Goal: Information Seeking & Learning: Learn about a topic

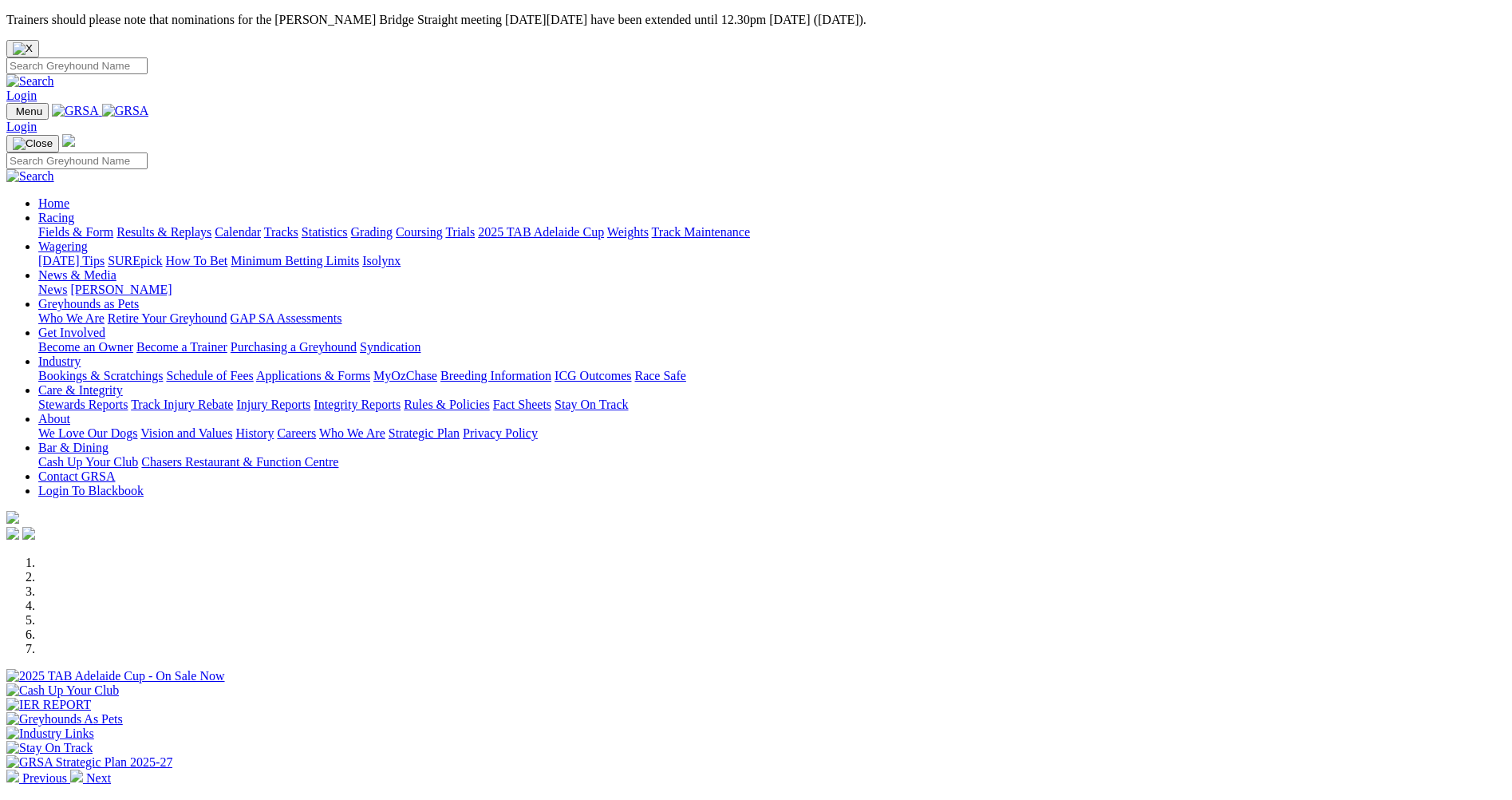
click at [75, 210] on link "Racing" at bounding box center [56, 217] width 36 height 13
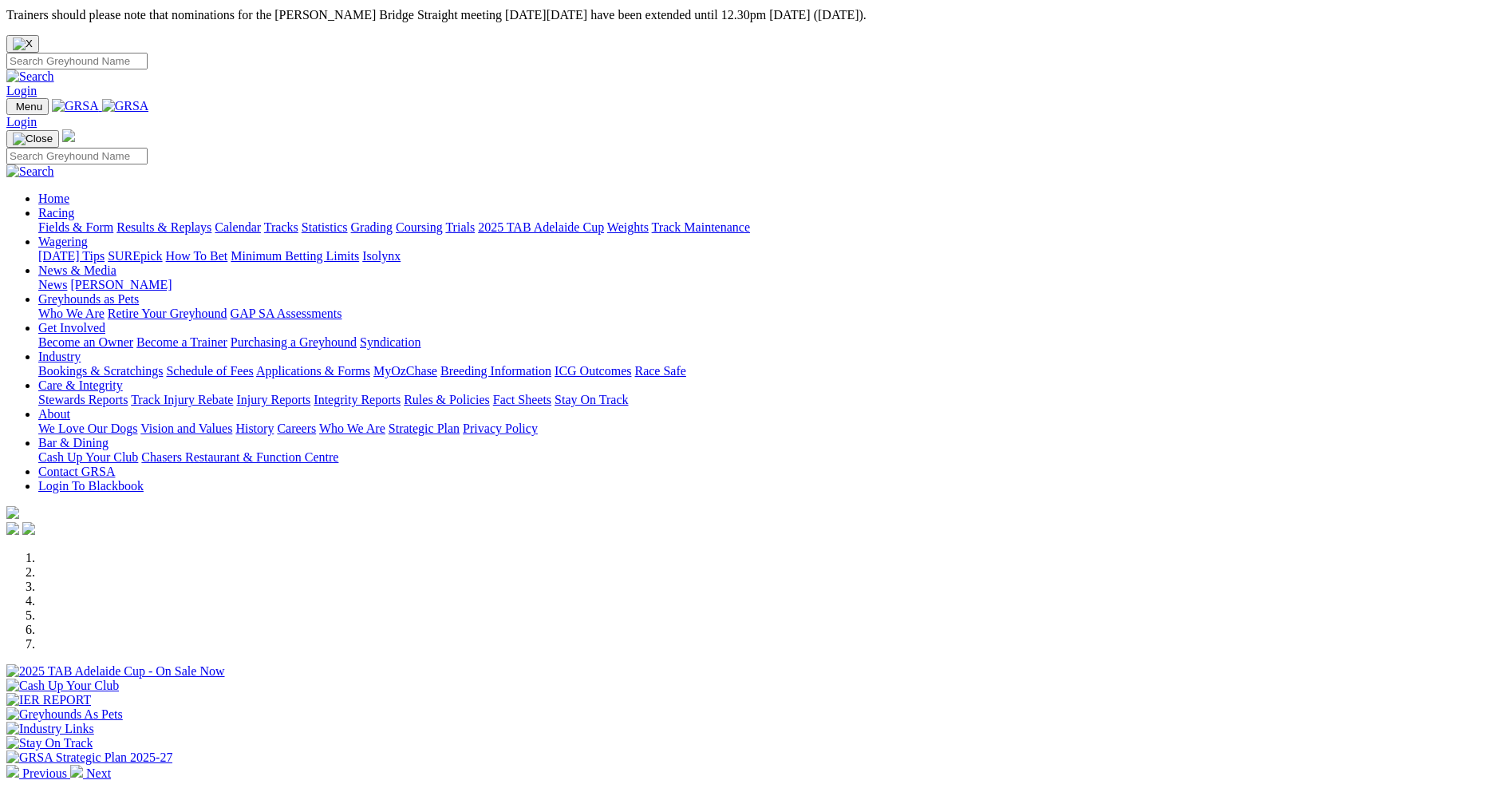
scroll to position [240, 0]
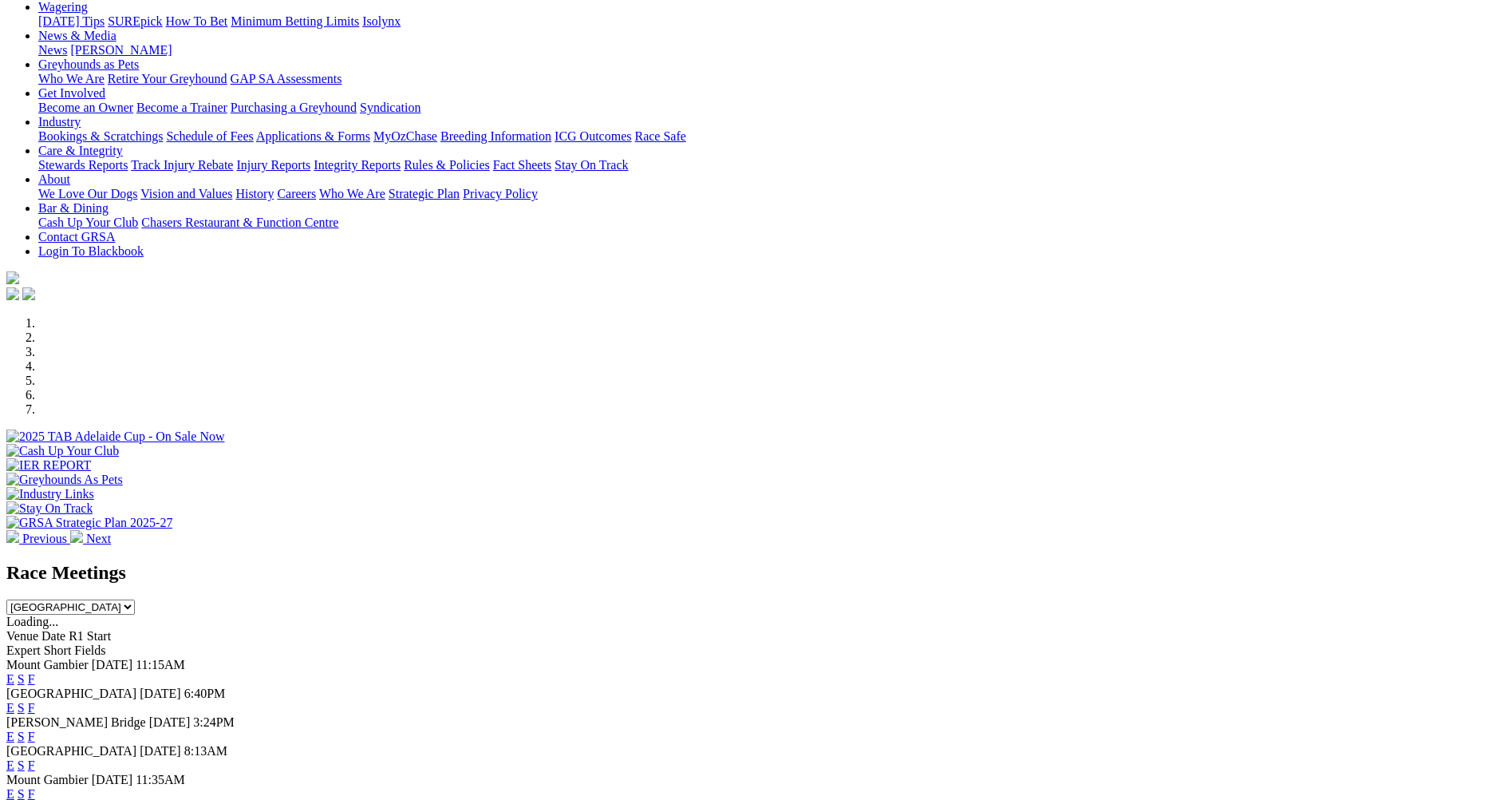
click at [14, 730] on link "E" at bounding box center [10, 736] width 8 height 13
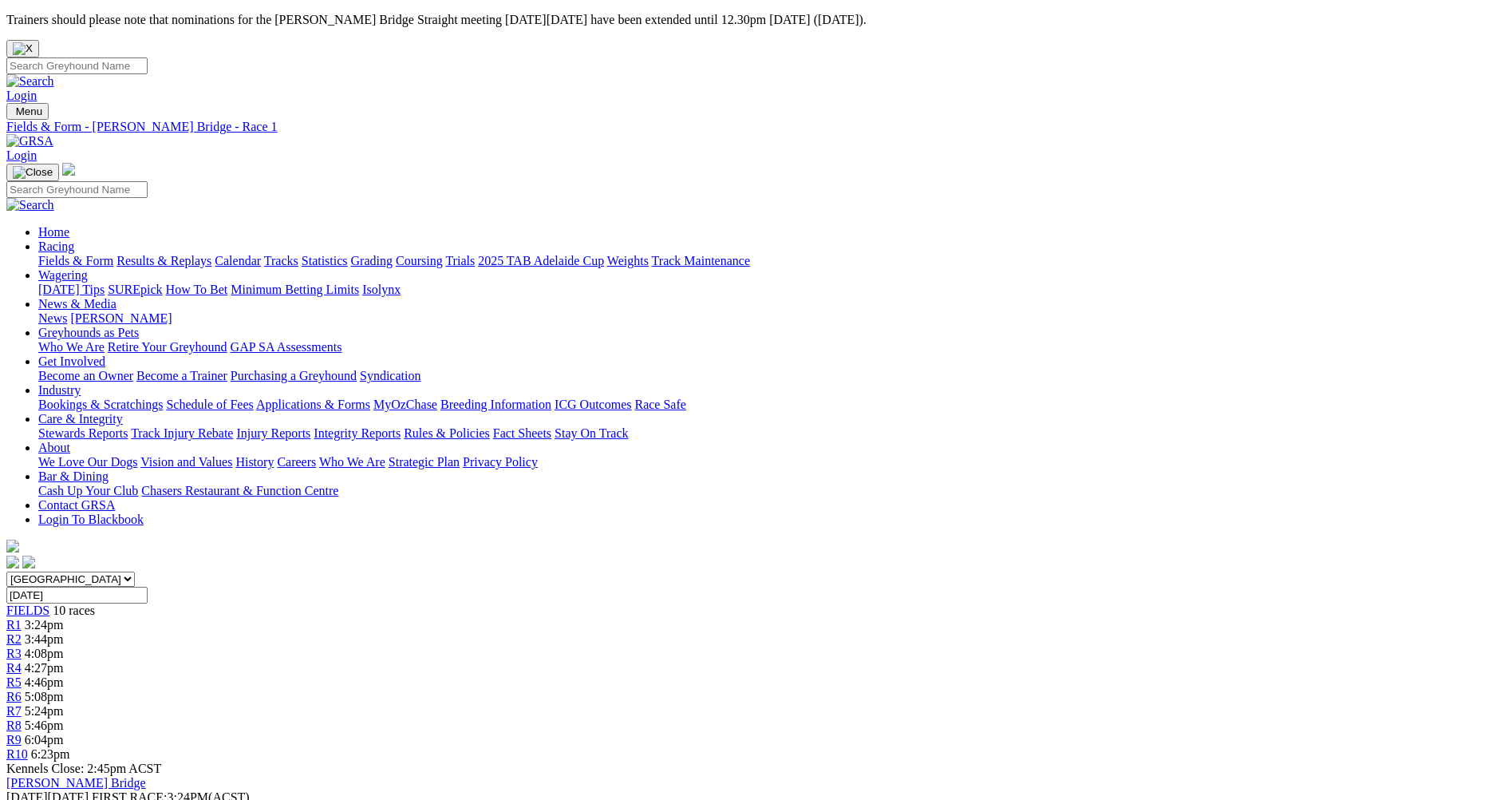
click at [64, 632] on span "3:44pm" at bounding box center [44, 638] width 39 height 13
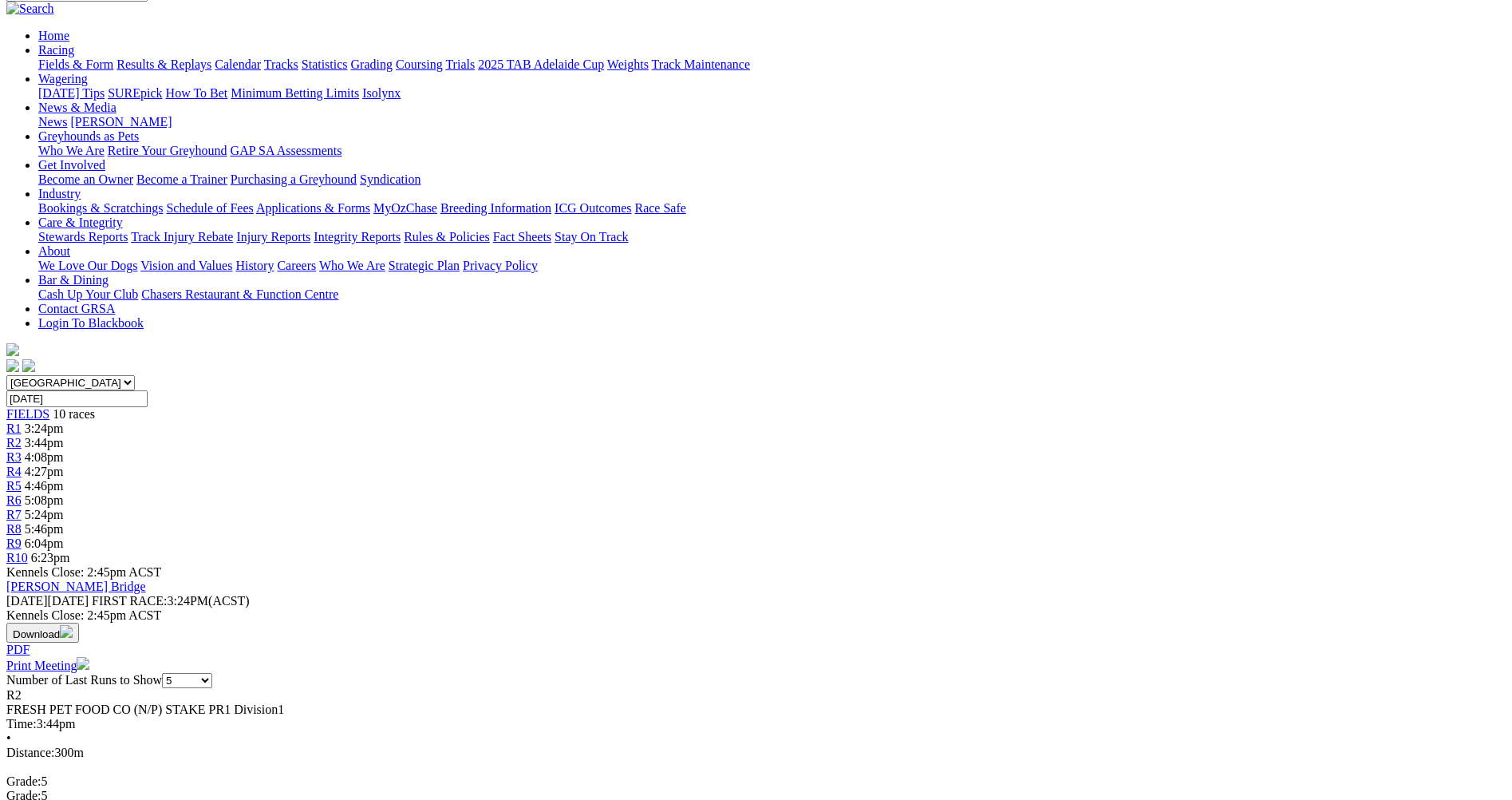
scroll to position [80, 0]
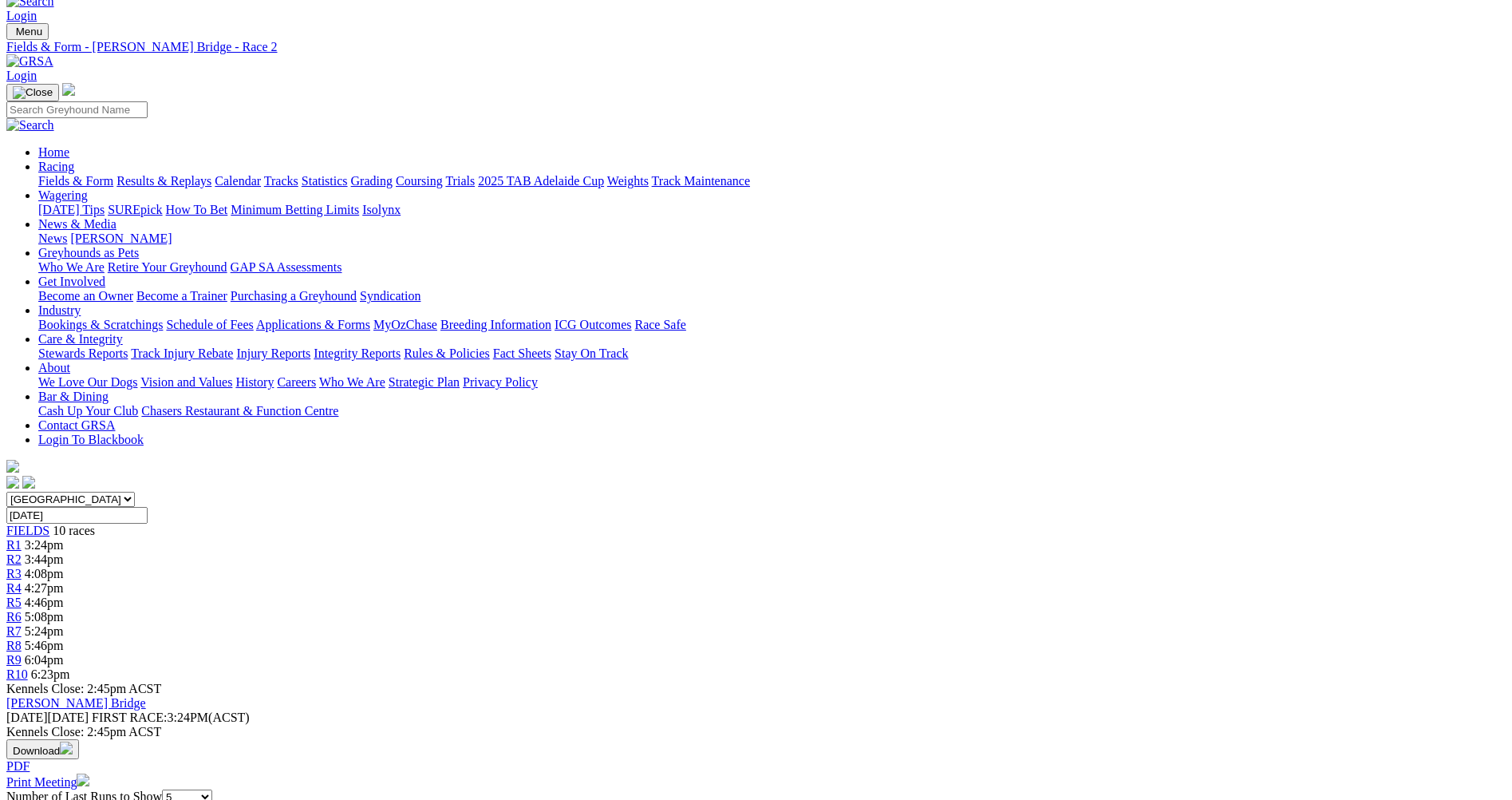
click at [21, 566] on span "R3" at bounding box center [13, 573] width 15 height 13
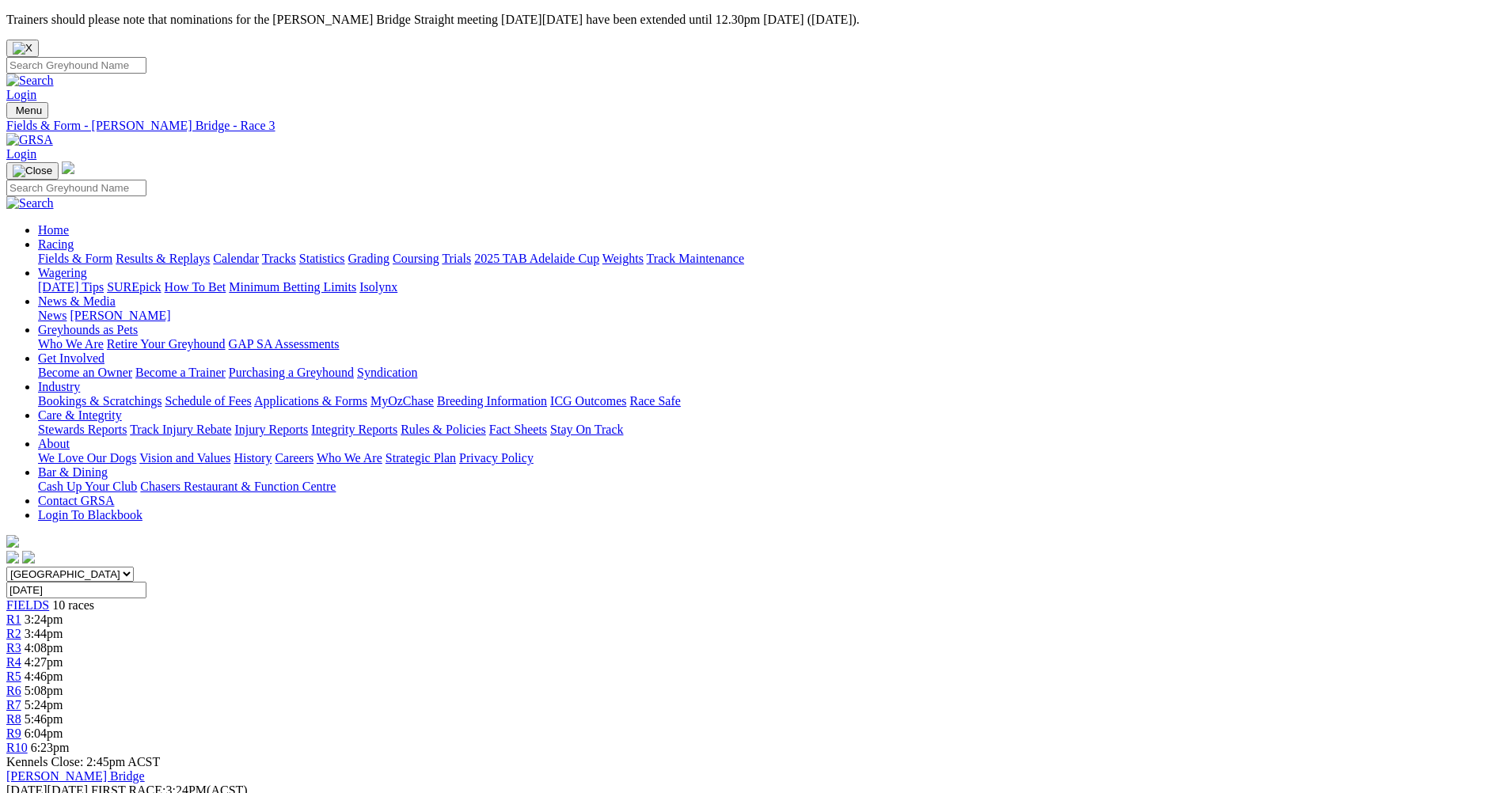
drag, startPoint x: 929, startPoint y: 48, endPoint x: 886, endPoint y: 118, distance: 82.2
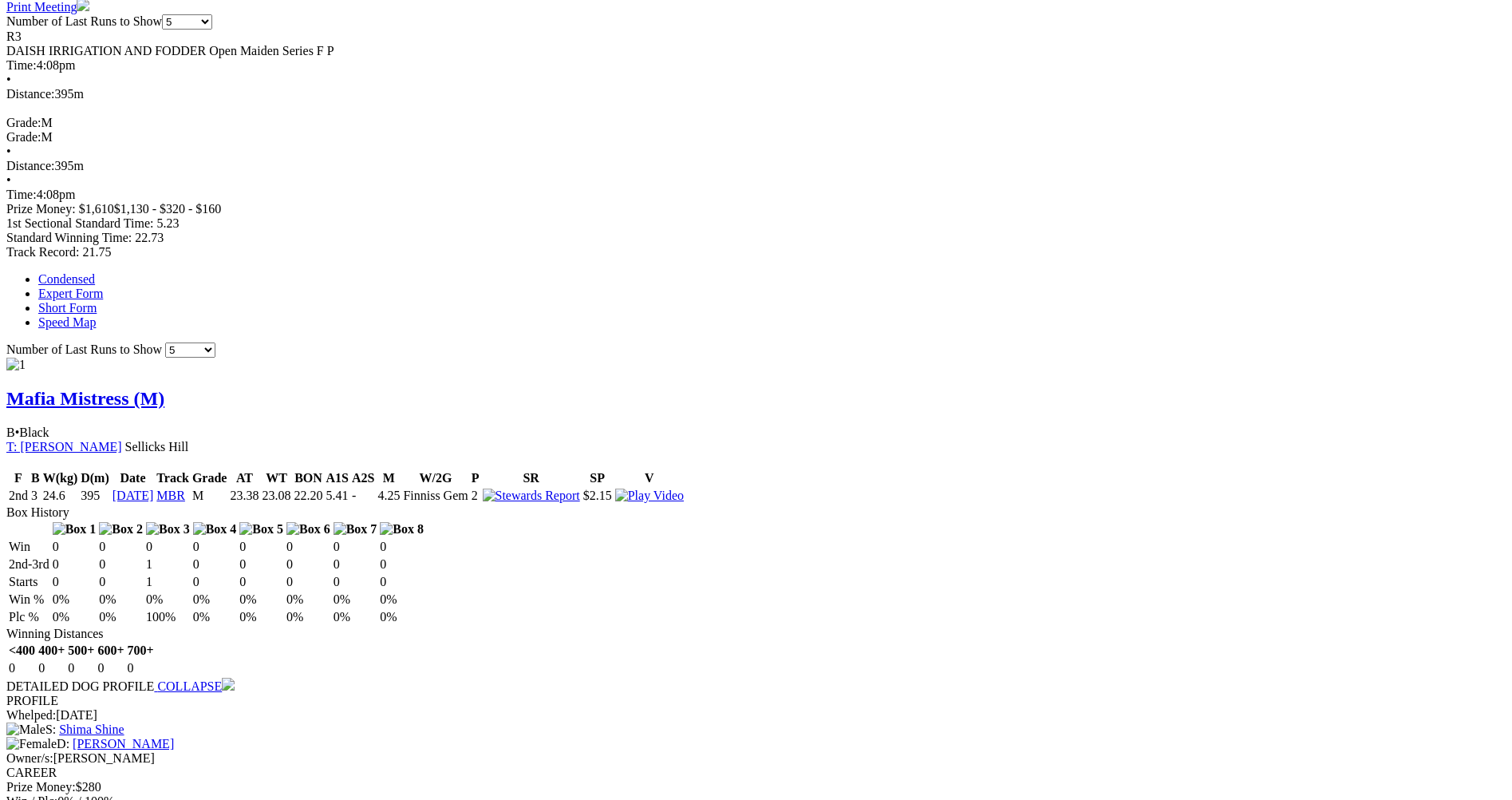
scroll to position [878, 0]
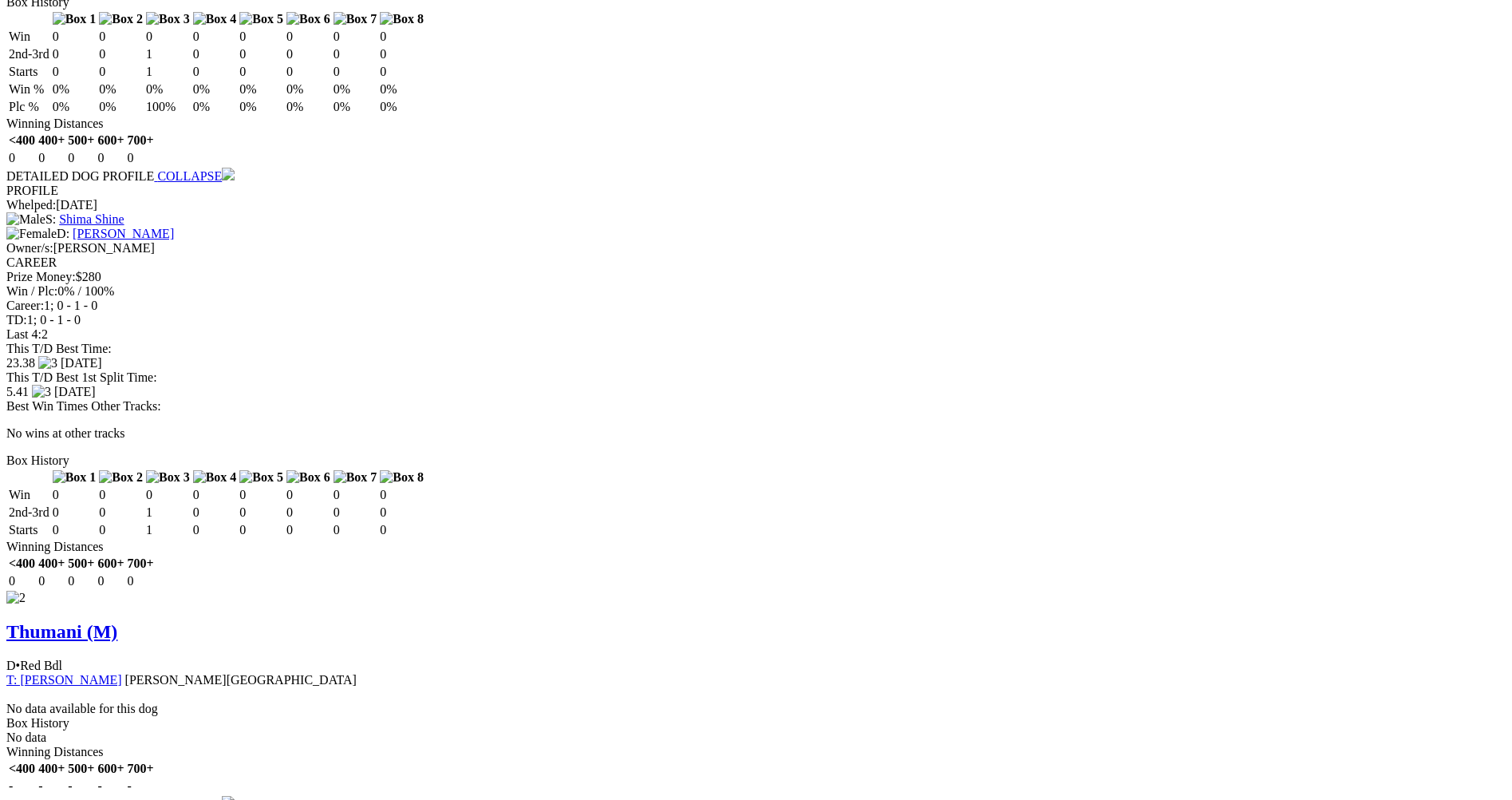
scroll to position [1366, 0]
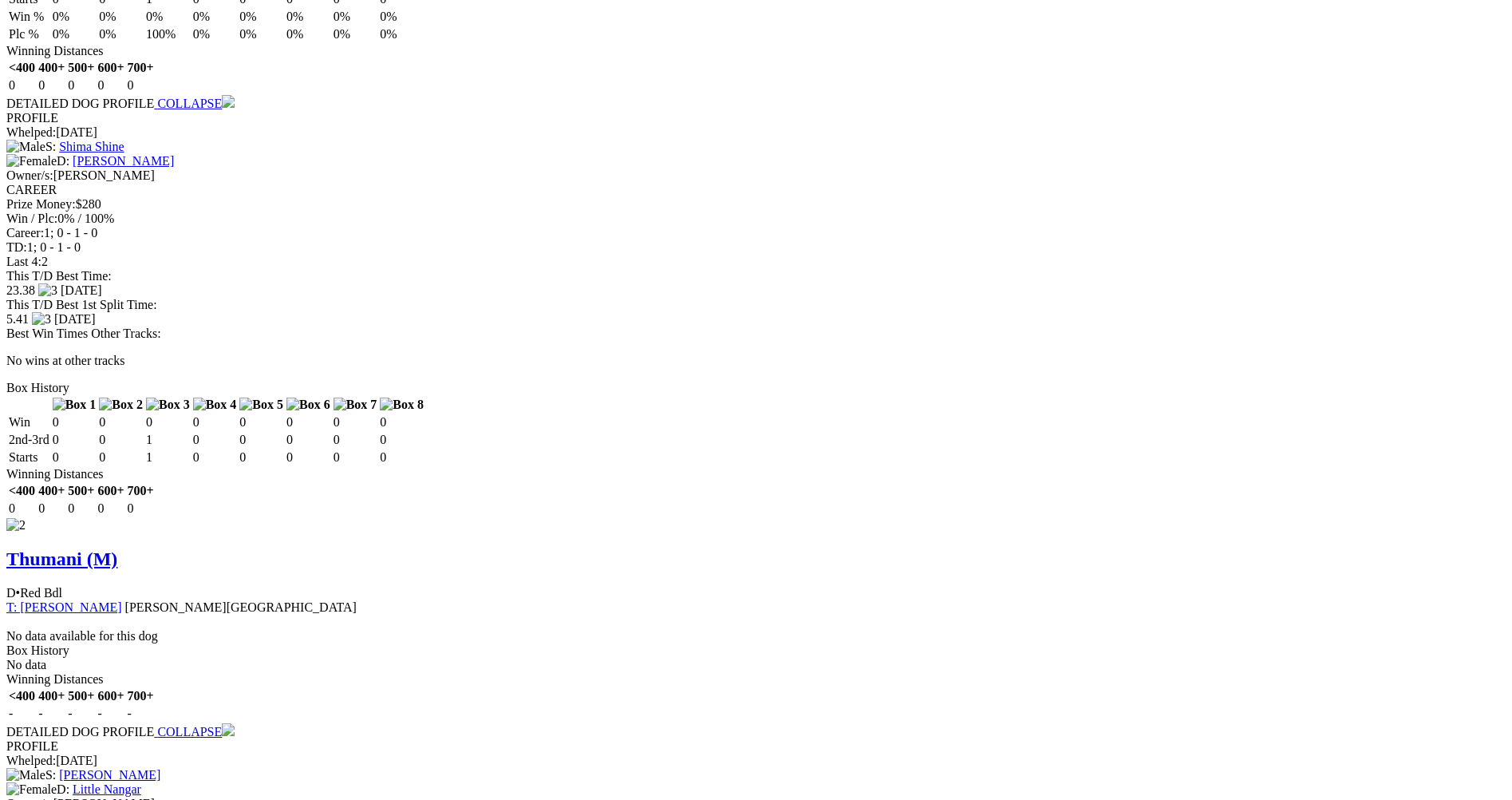
scroll to position [1525, 0]
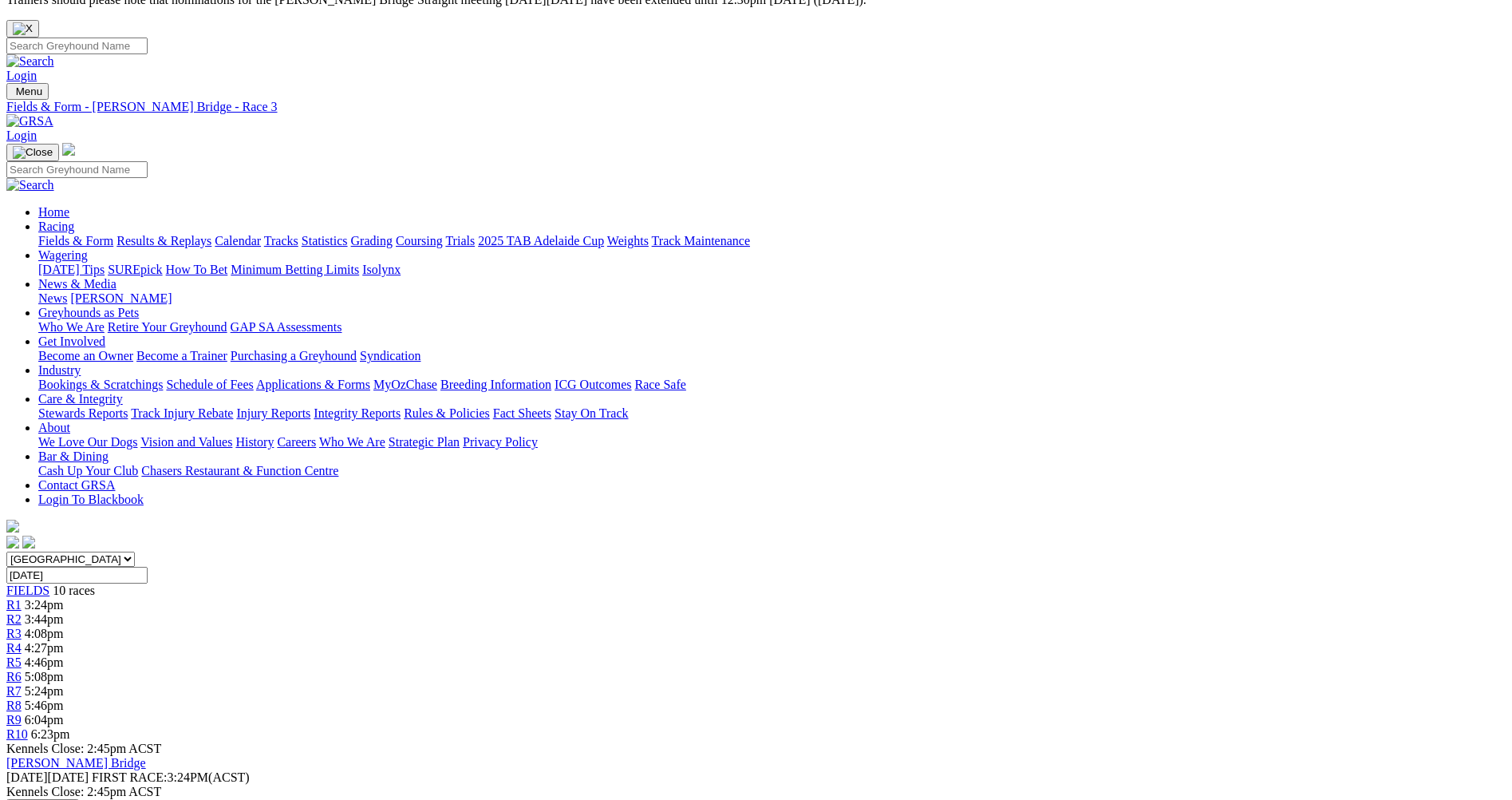
scroll to position [0, 0]
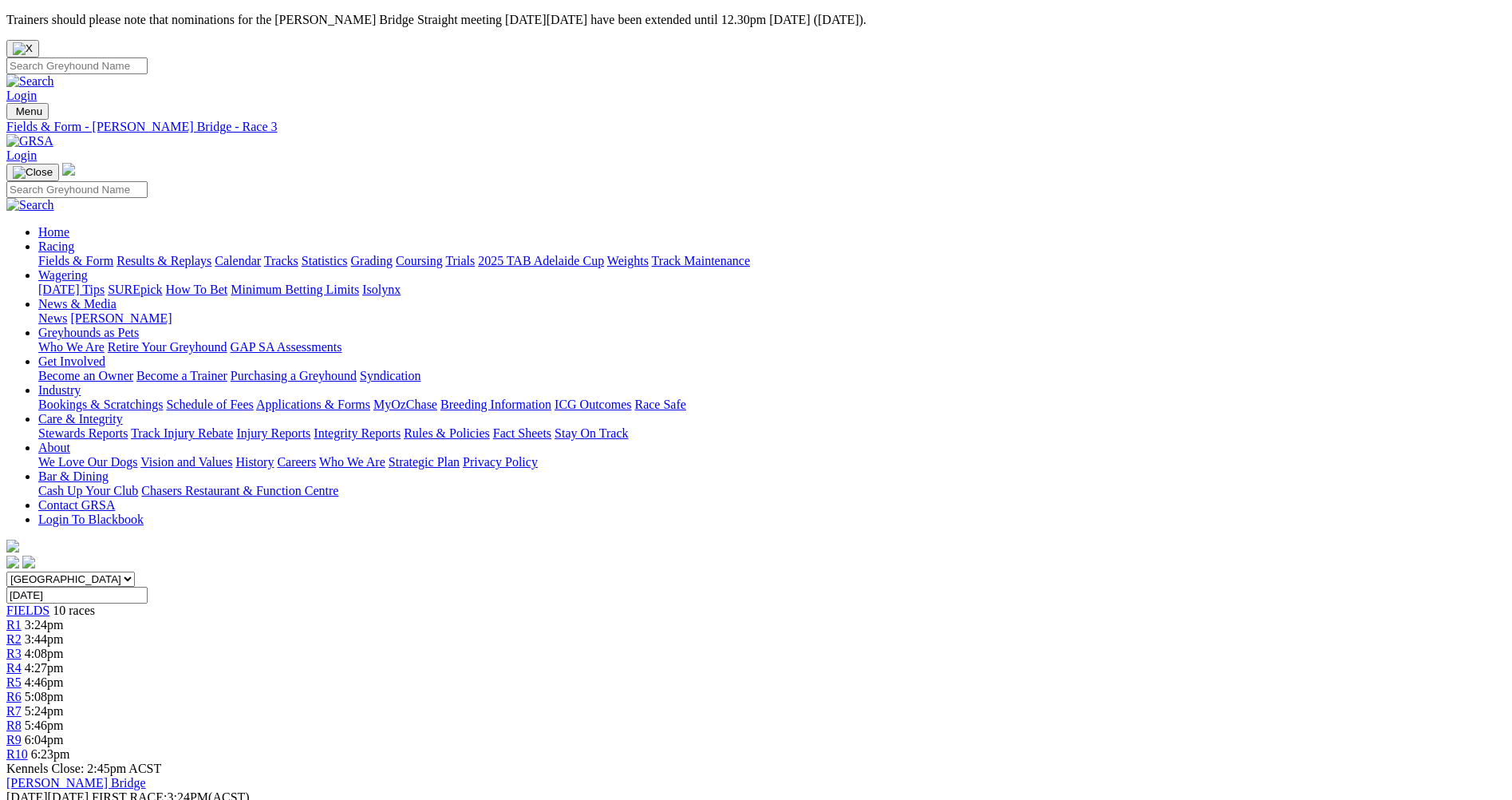
click at [21, 661] on span "R4" at bounding box center [13, 667] width 15 height 13
click at [755, 675] on div "R5 4:46pm" at bounding box center [756, 682] width 1500 height 14
click at [857, 690] on div "R6 5:08pm" at bounding box center [756, 697] width 1500 height 14
click at [21, 704] on span "R7" at bounding box center [13, 710] width 15 height 13
click at [1038, 718] on div "R8 5:46pm" at bounding box center [756, 725] width 1500 height 14
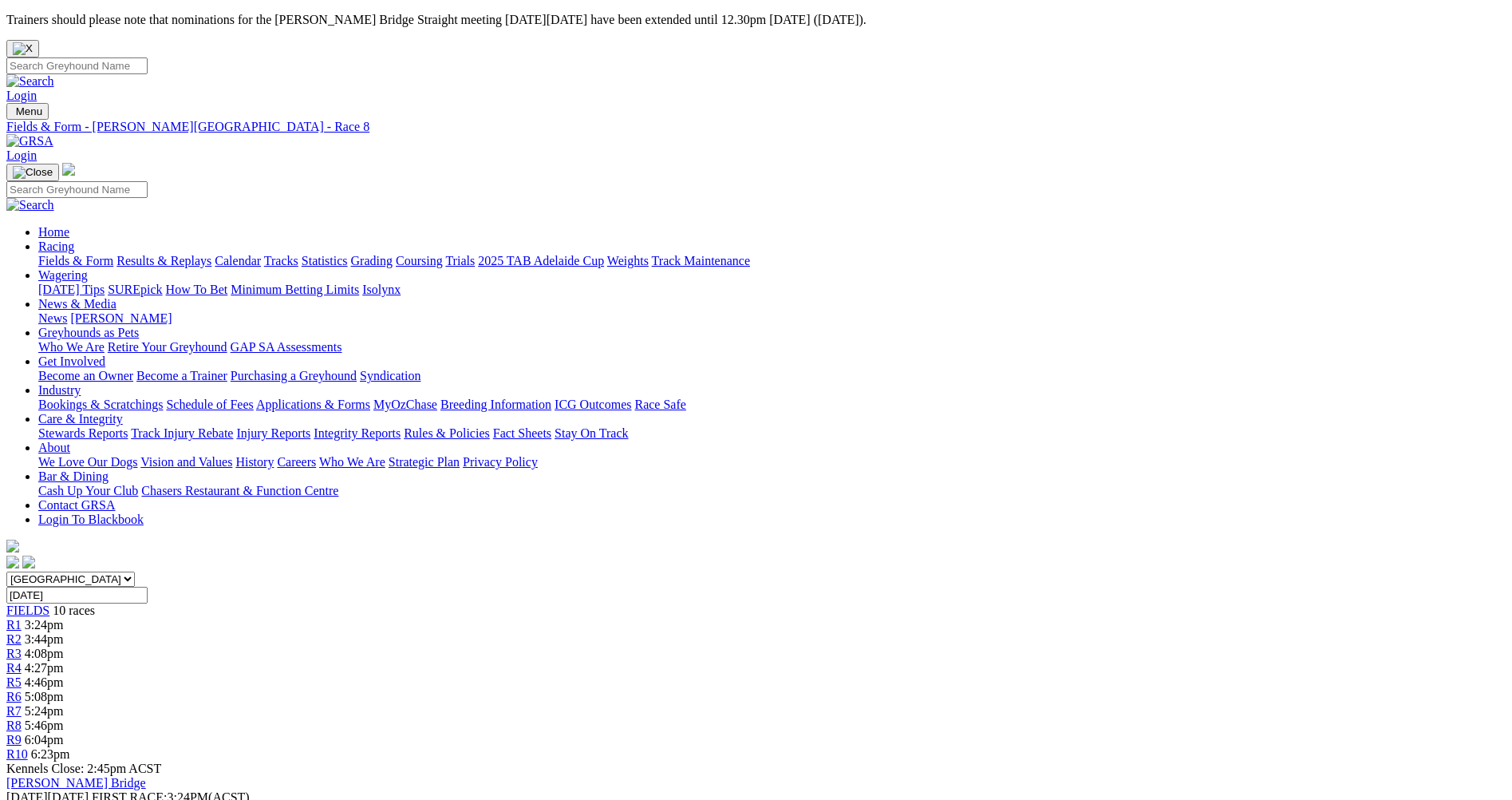
click at [21, 733] on span "R9" at bounding box center [13, 739] width 15 height 13
drag, startPoint x: 1207, startPoint y: 275, endPoint x: 1197, endPoint y: 280, distance: 11.2
click at [1197, 747] on div "R10 6:23pm" at bounding box center [756, 754] width 1500 height 14
click at [28, 747] on span "R10" at bounding box center [17, 753] width 21 height 13
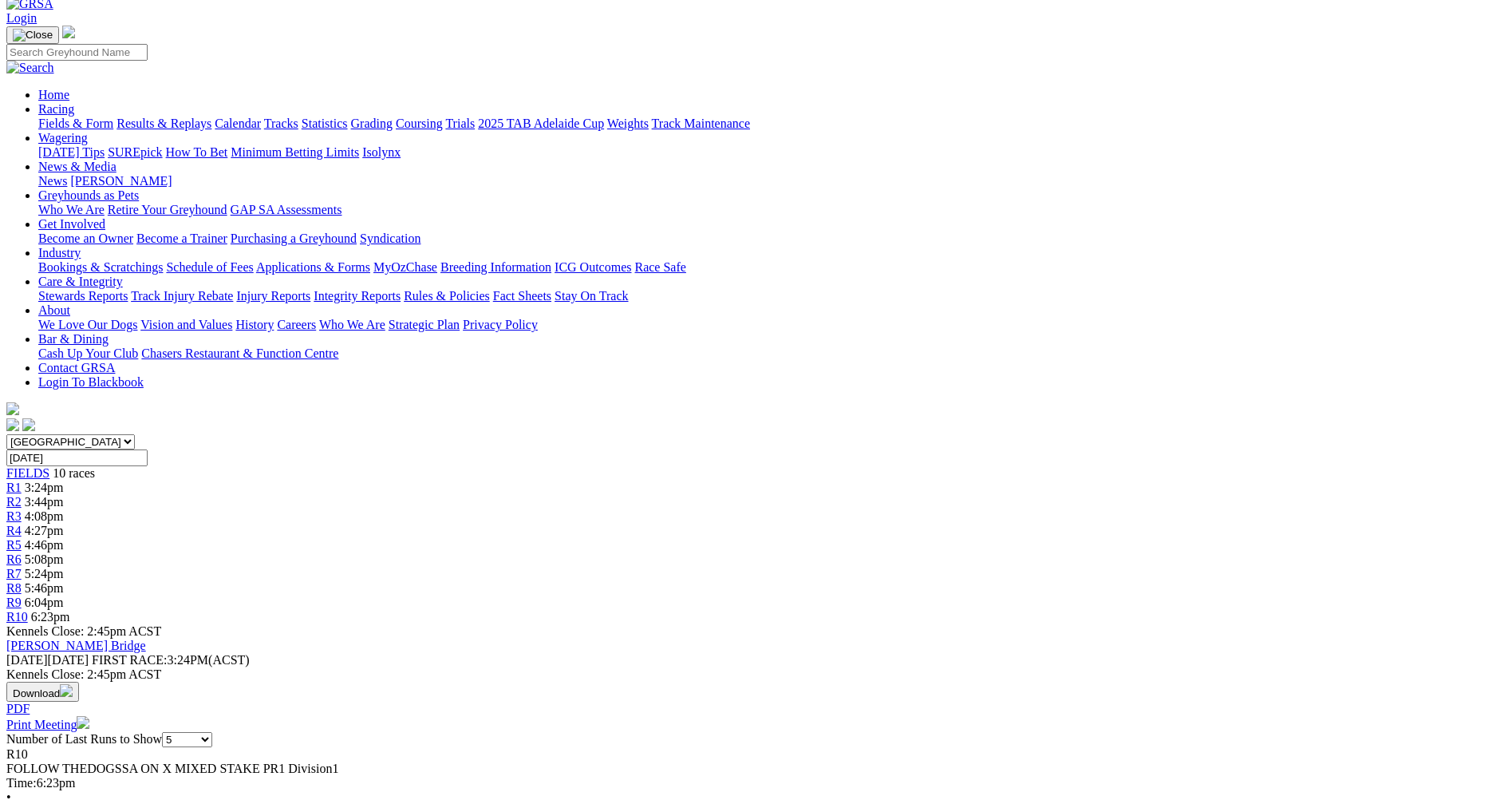
scroll to position [80, 0]
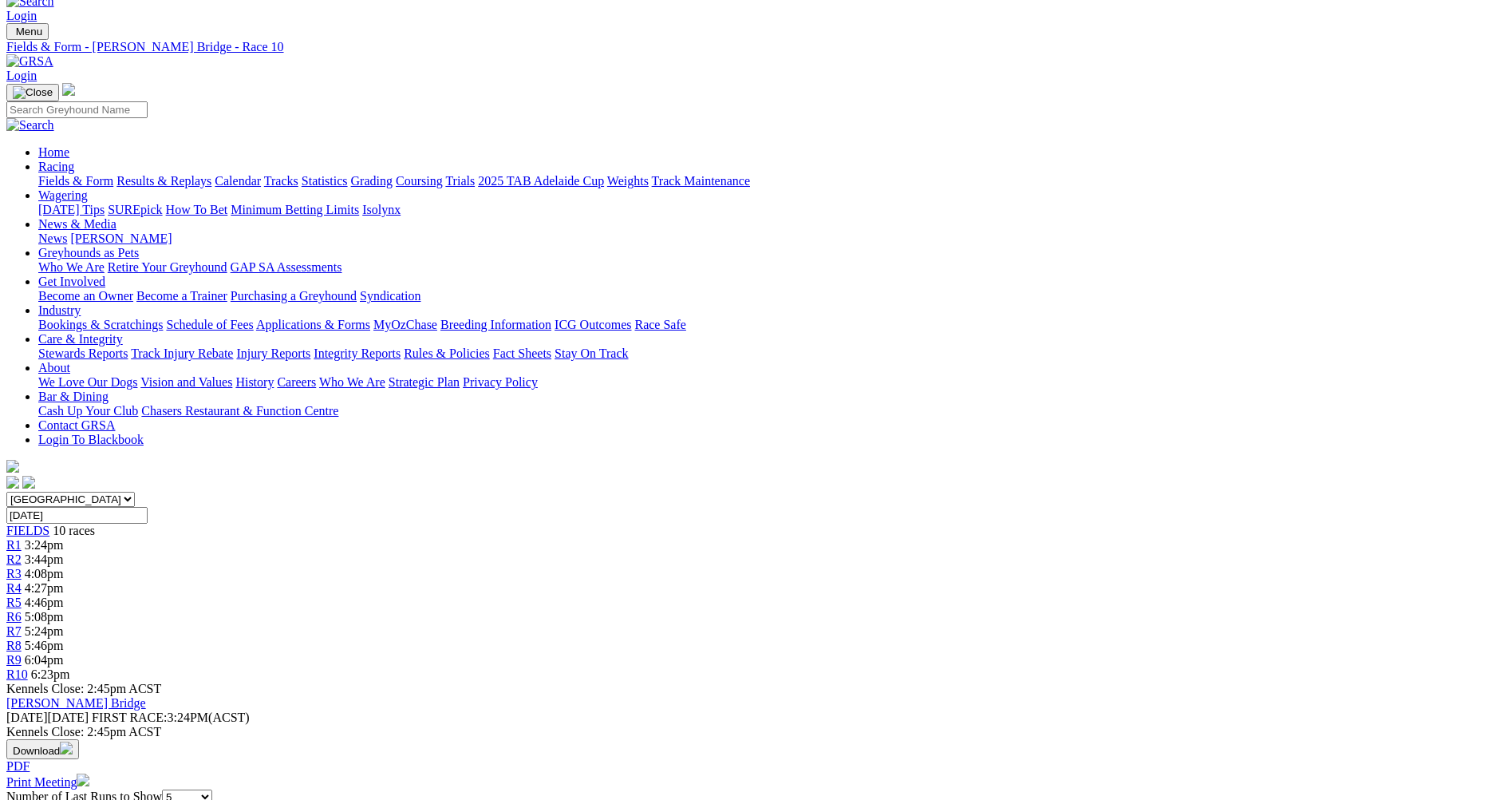
click at [1120, 653] on div "R9 6:04pm" at bounding box center [756, 660] width 1500 height 14
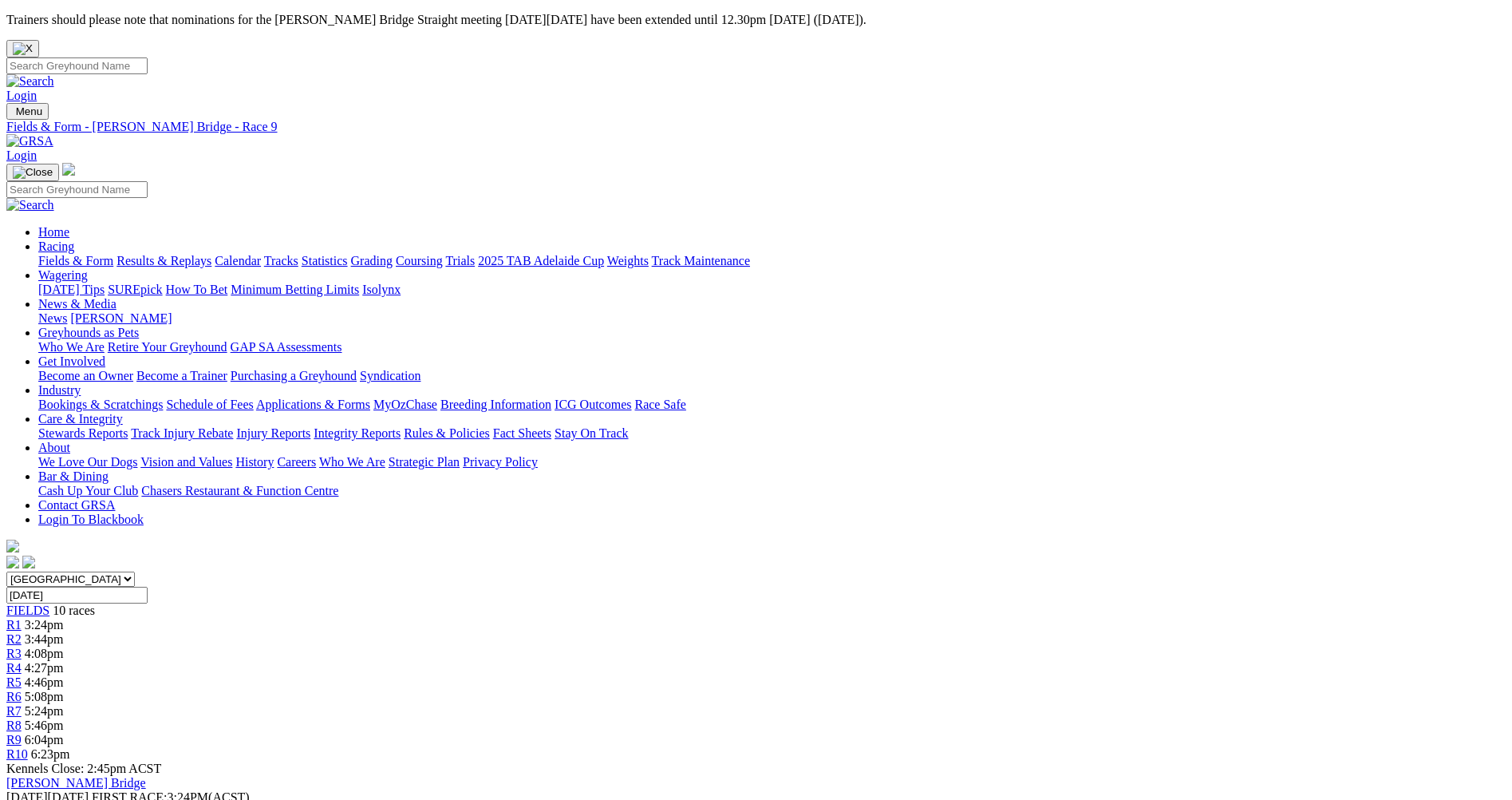
click at [28, 747] on span "R10" at bounding box center [17, 753] width 21 height 13
click at [64, 733] on span "6:04pm" at bounding box center [44, 739] width 39 height 13
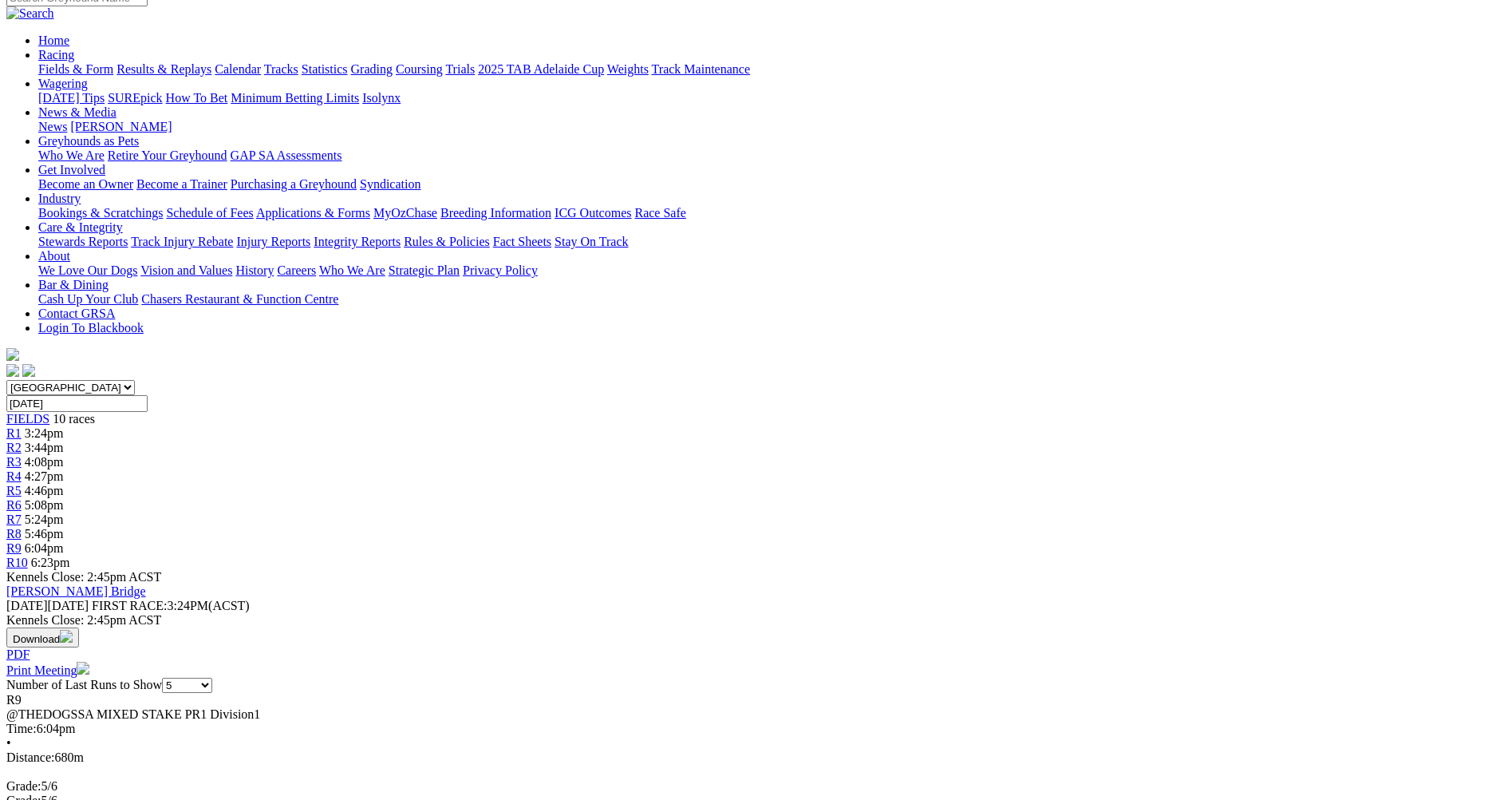
scroll to position [160, 0]
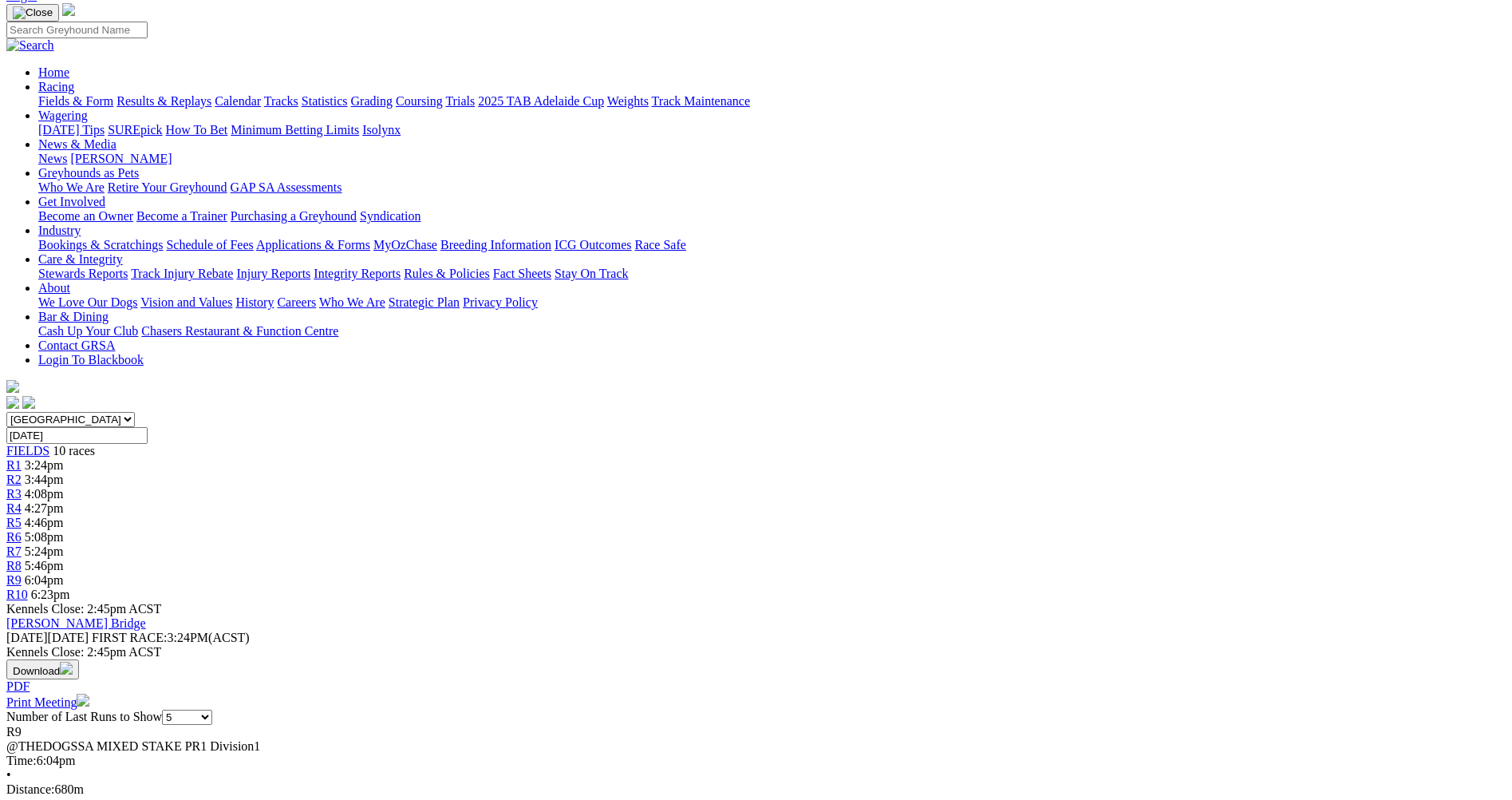
click at [21, 558] on span "R8" at bounding box center [13, 565] width 15 height 13
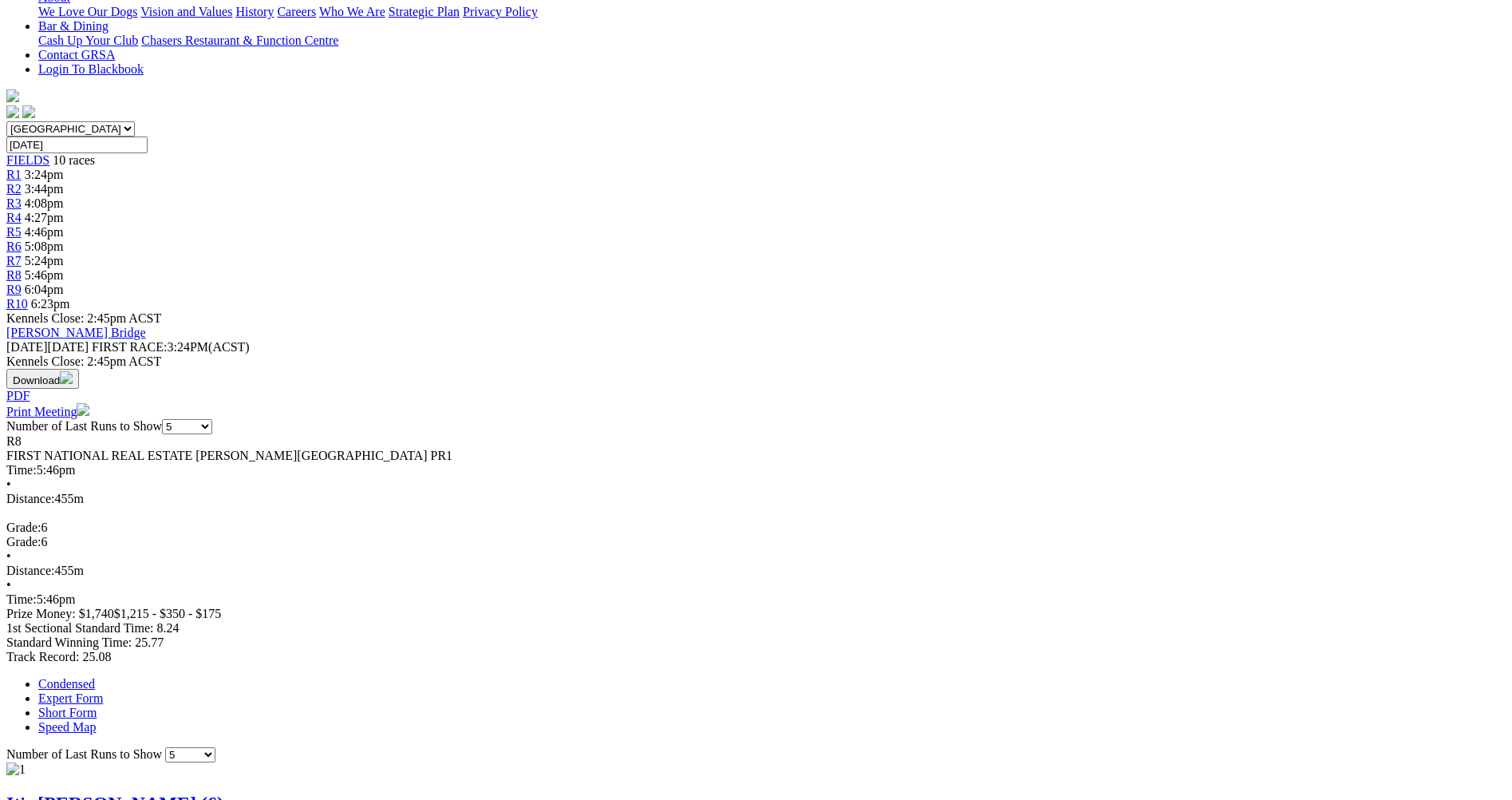
scroll to position [80, 0]
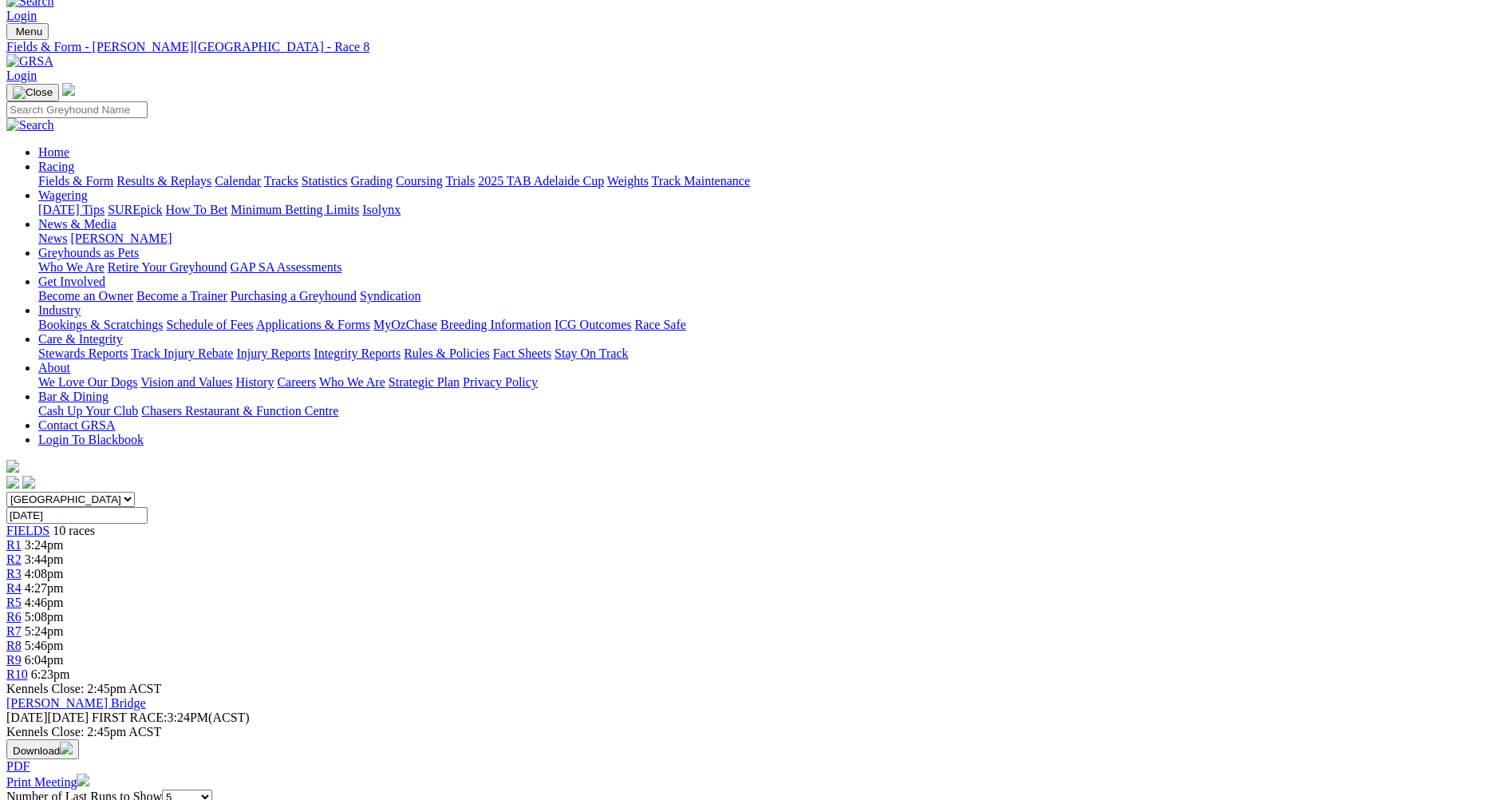
click at [21, 624] on link "R7" at bounding box center [13, 630] width 15 height 13
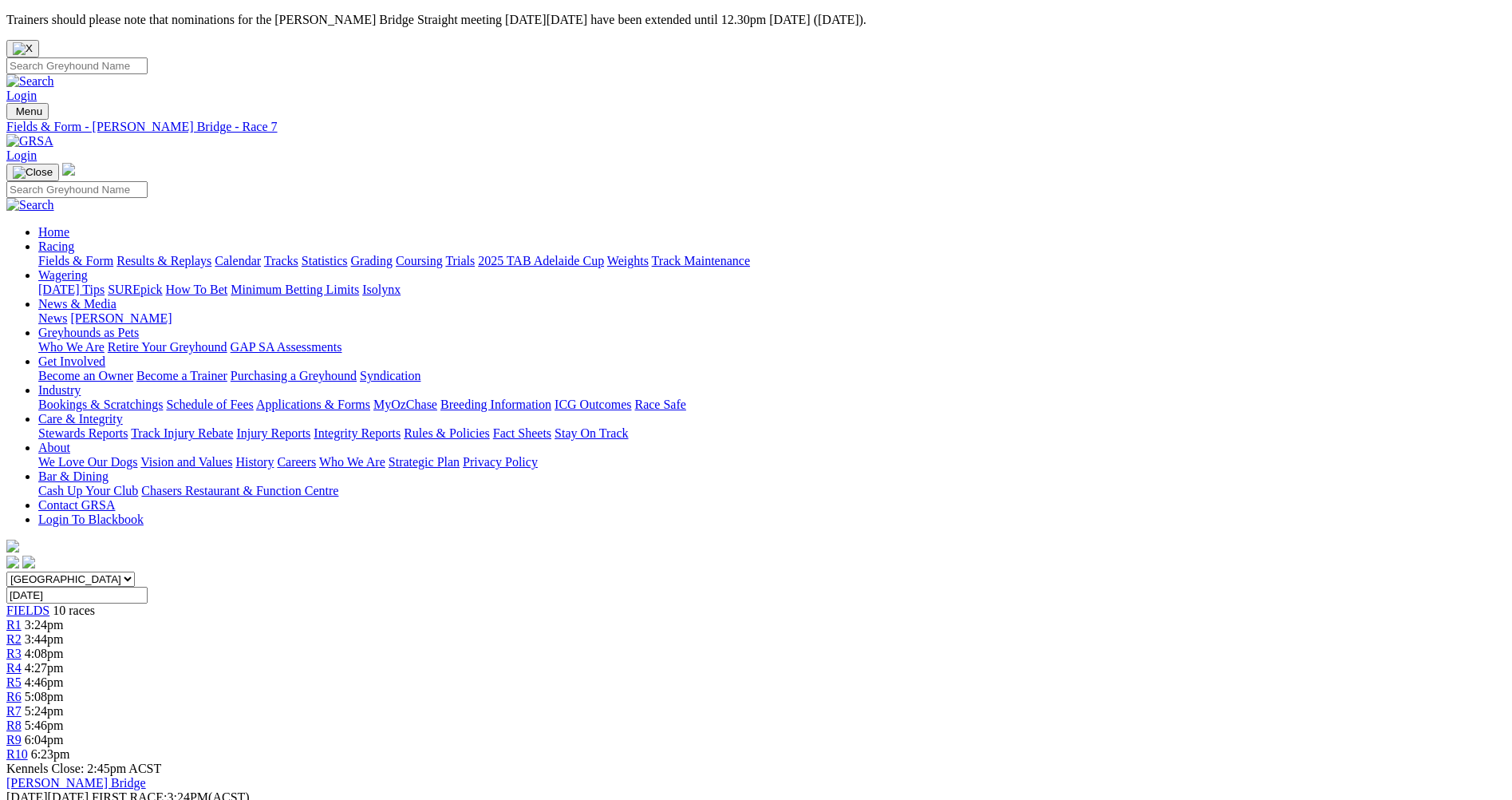
click at [64, 690] on span "5:08pm" at bounding box center [44, 696] width 39 height 13
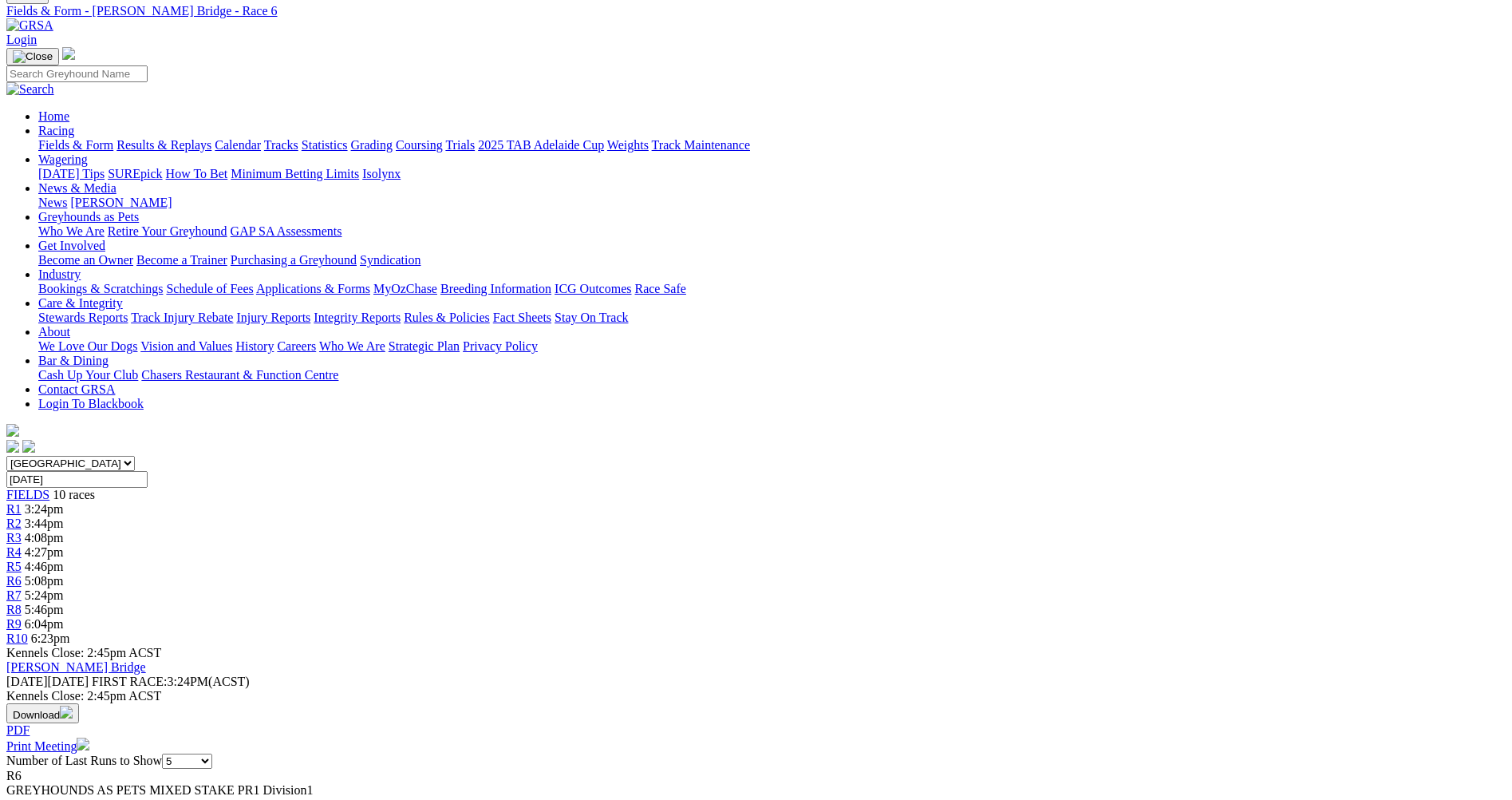
scroll to position [80, 0]
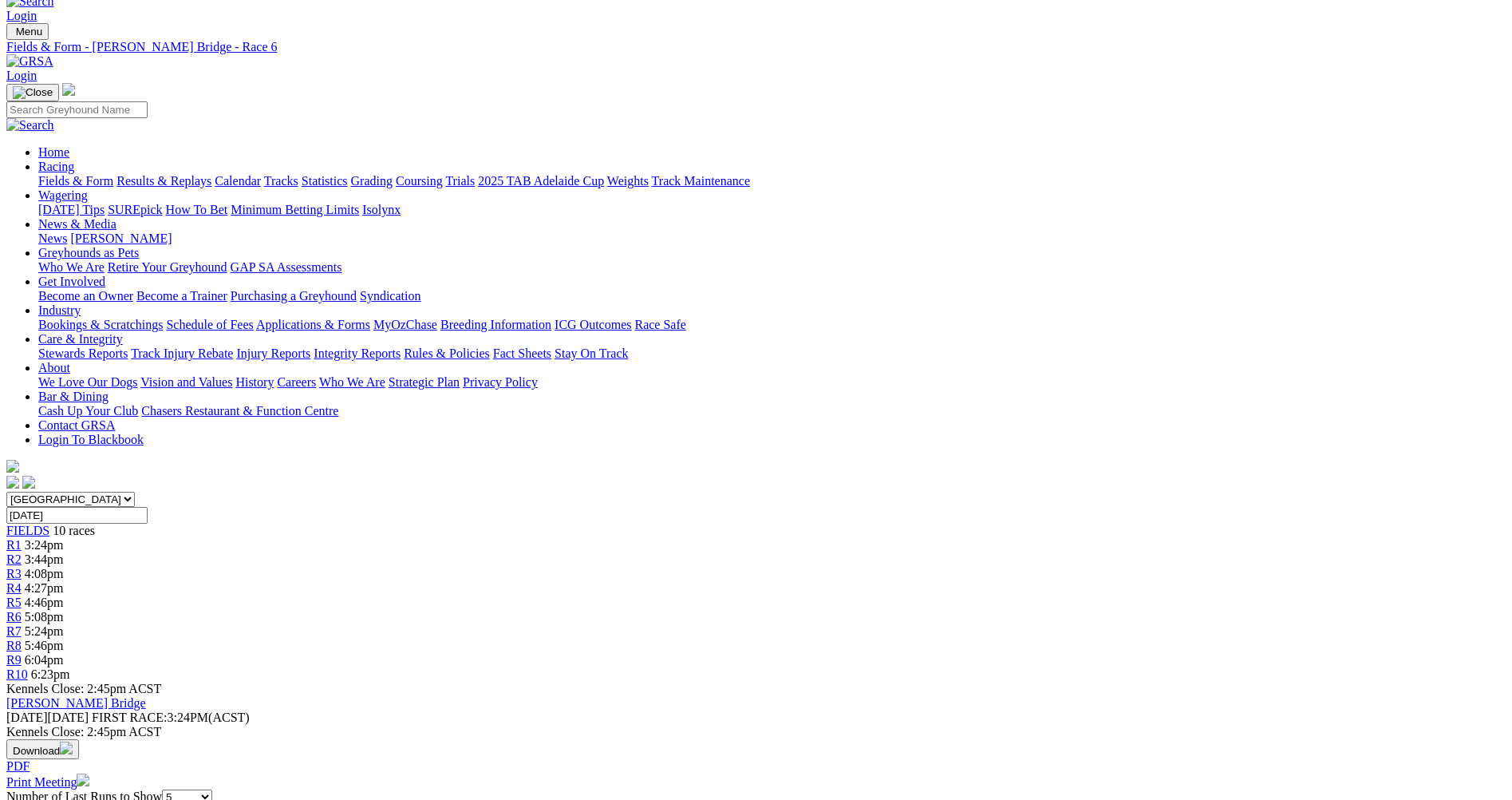
click at [21, 596] on link "R5" at bounding box center [13, 602] width 15 height 13
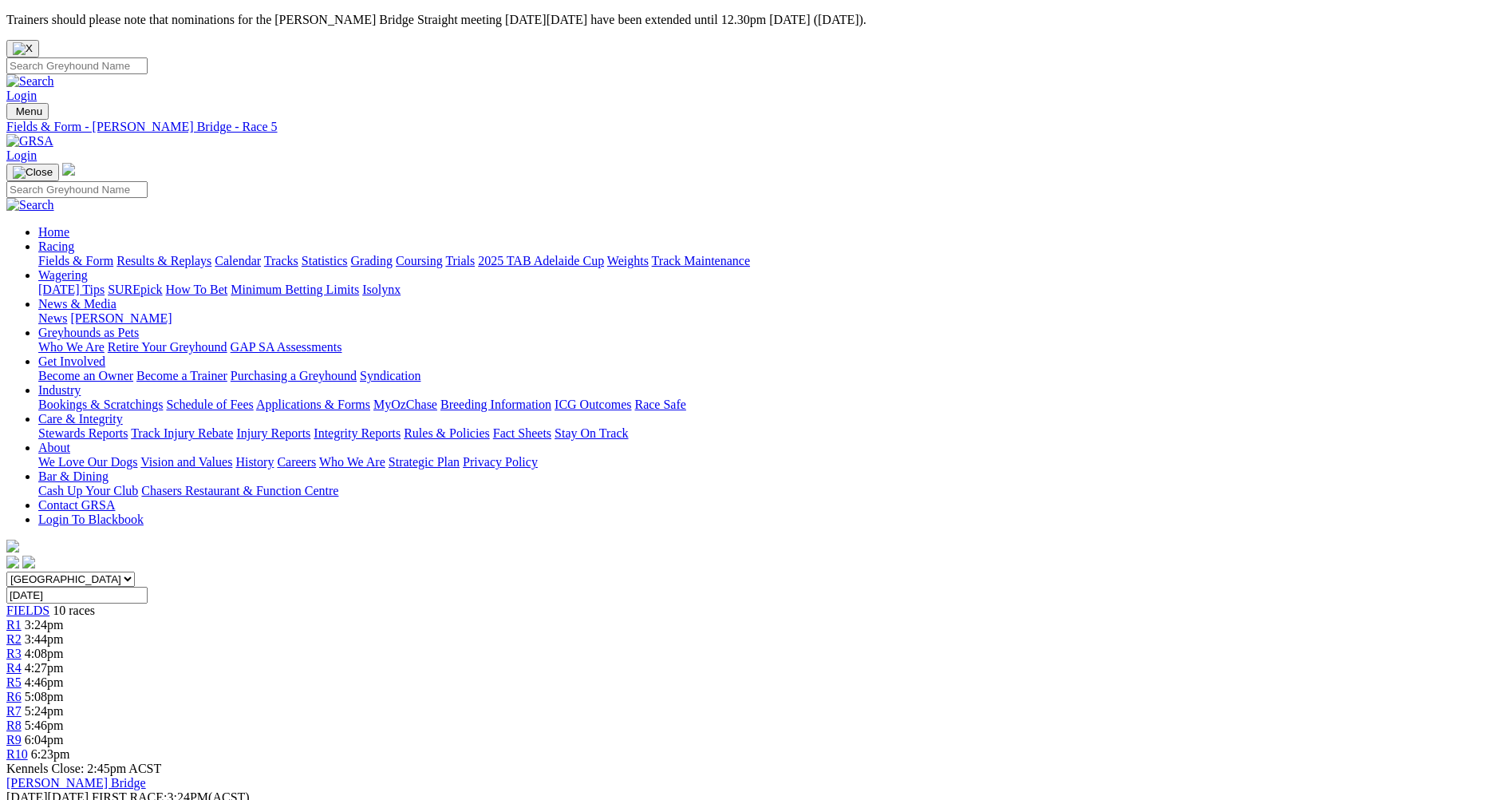
click at [21, 661] on link "R4" at bounding box center [13, 667] width 15 height 13
click at [21, 646] on span "R3" at bounding box center [13, 653] width 15 height 13
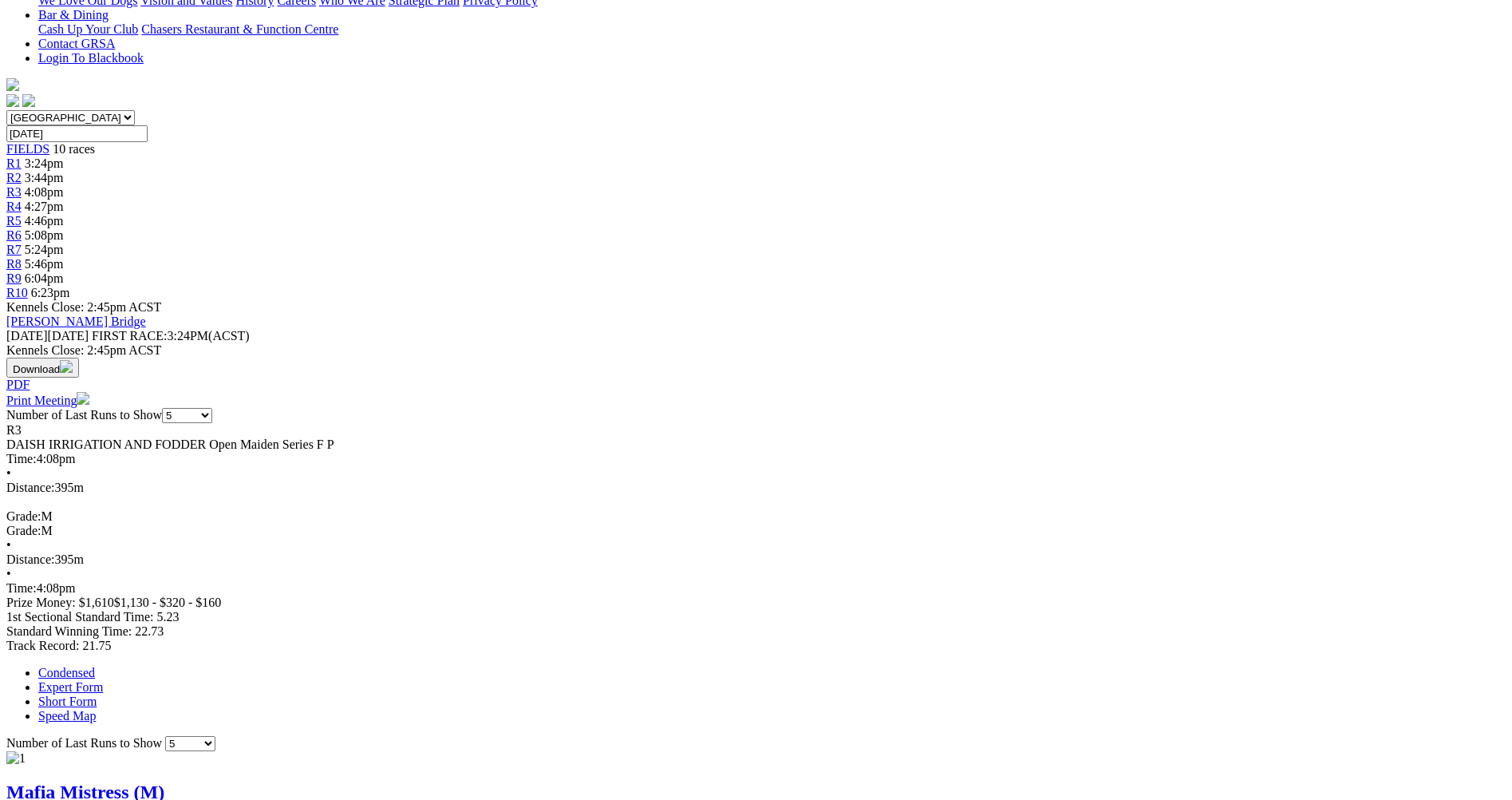
scroll to position [479, 0]
